Goal: Navigation & Orientation: Find specific page/section

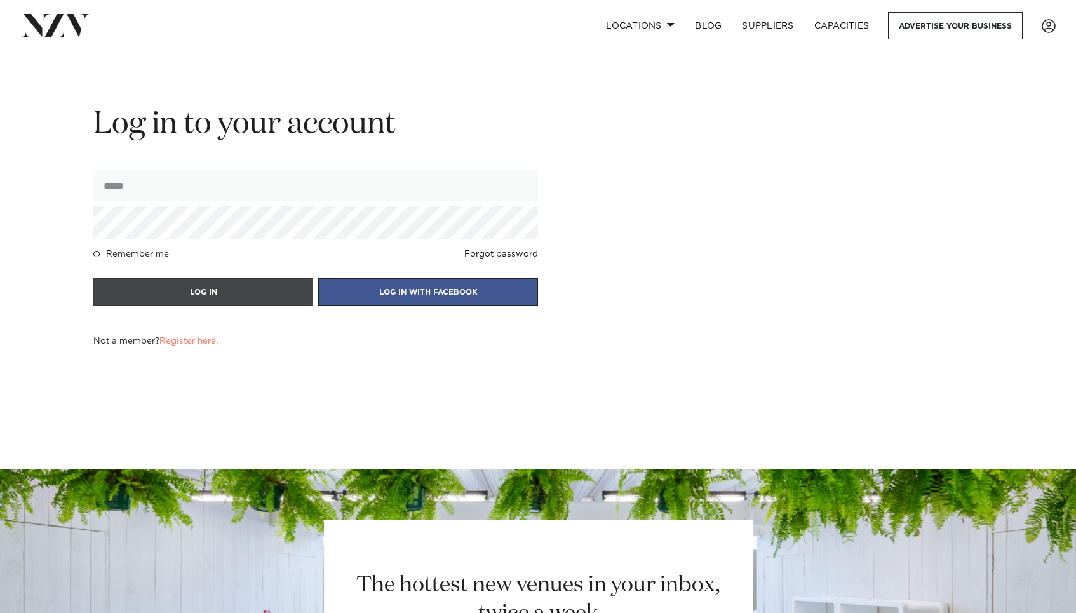
type input "**********"
click at [213, 293] on button "LOG IN" at bounding box center [203, 291] width 220 height 27
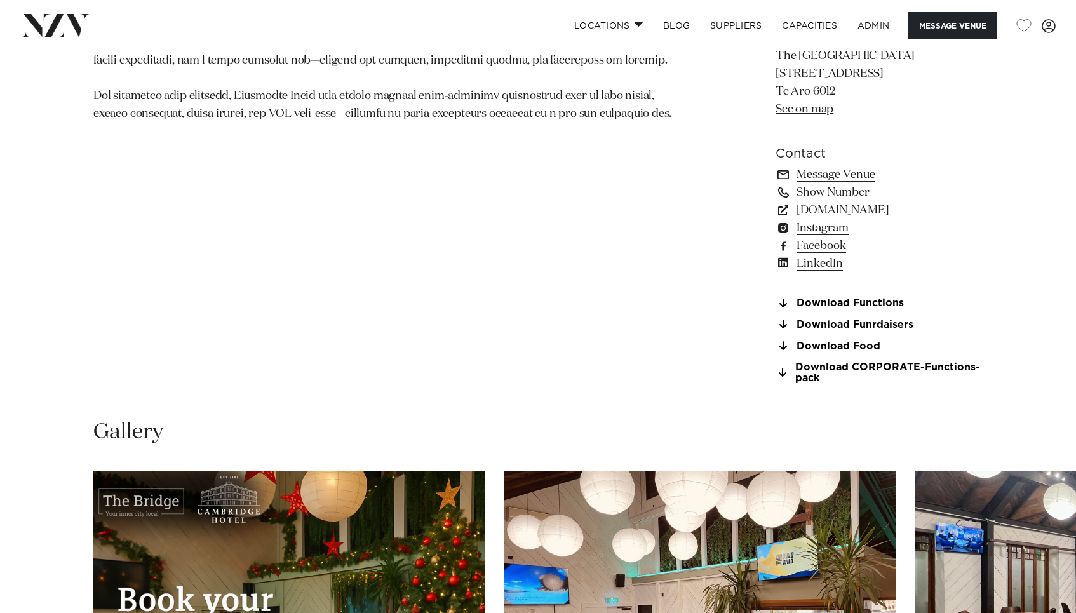
scroll to position [919, 0]
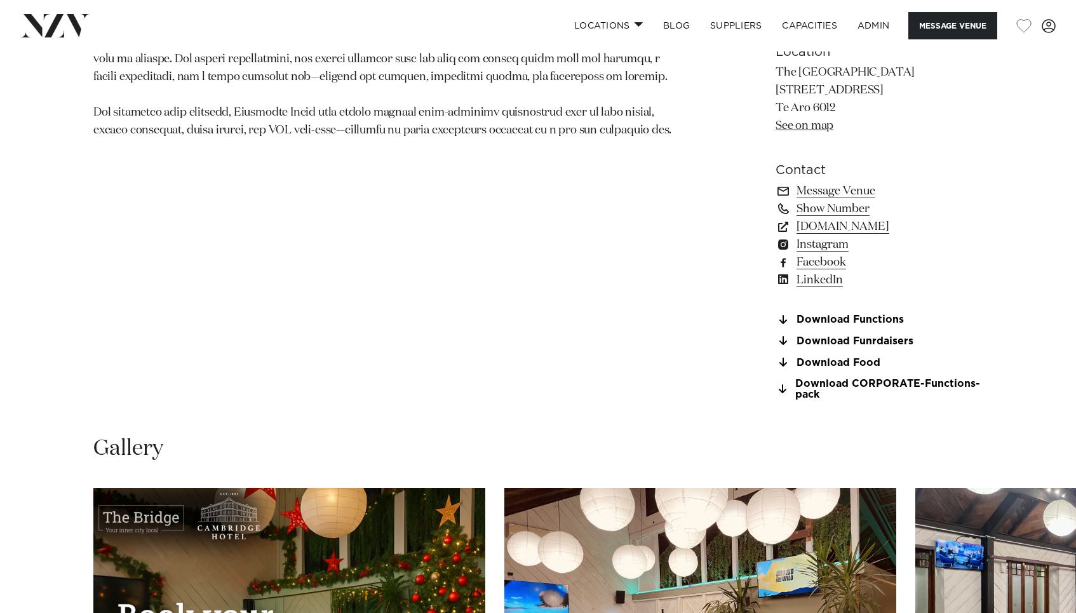
scroll to position [1021, 0]
